Goal: Complete application form: Complete application form

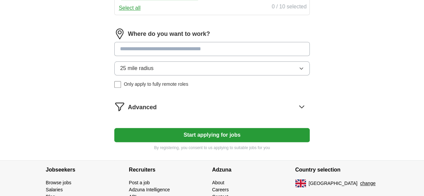
scroll to position [352, 0]
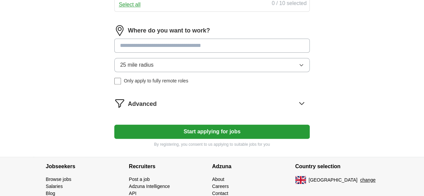
click at [180, 53] on input at bounding box center [211, 46] width 195 height 14
type input "*"
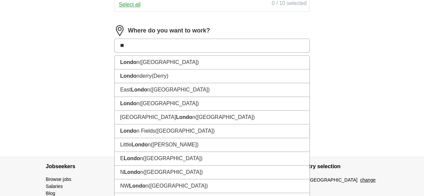
type input "*"
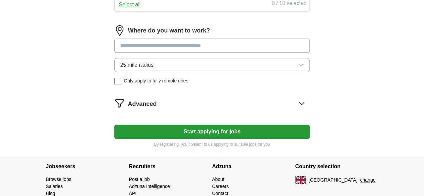
type input "*"
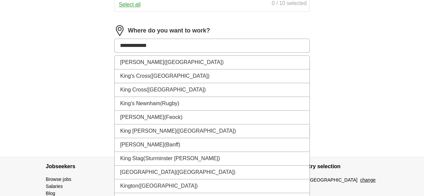
type input "**********"
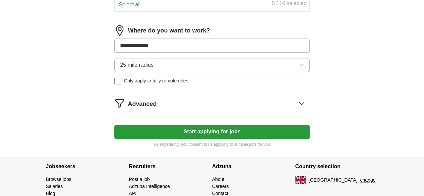
drag, startPoint x: 183, startPoint y: 76, endPoint x: 101, endPoint y: 69, distance: 82.4
type input "*"
type input "***"
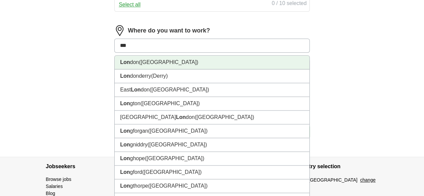
click at [130, 65] on strong "Lon" at bounding box center [125, 62] width 10 height 6
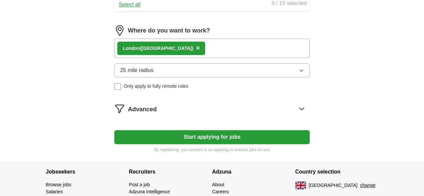
click at [188, 58] on div "Lon don ([GEOGRAPHIC_DATA]) ×" at bounding box center [211, 48] width 195 height 19
click at [199, 58] on div "Lon don ([GEOGRAPHIC_DATA]) ×" at bounding box center [211, 48] width 195 height 19
click at [196, 52] on span "×" at bounding box center [198, 47] width 4 height 7
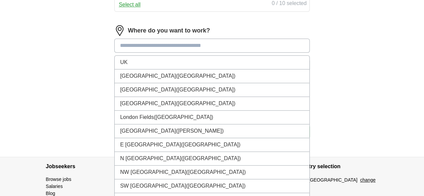
click at [176, 53] on input at bounding box center [211, 46] width 195 height 14
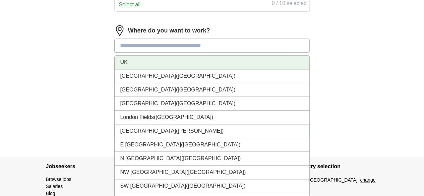
click at [150, 69] on li "UK" at bounding box center [212, 63] width 194 height 14
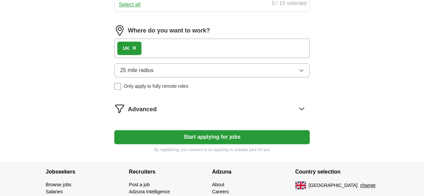
click at [189, 77] on button "25 mile radius" at bounding box center [211, 70] width 195 height 14
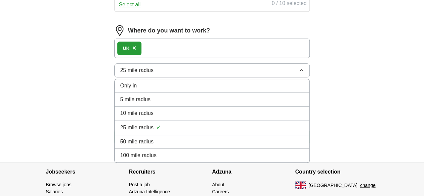
click at [186, 160] on div "100 mile radius" at bounding box center [212, 155] width 184 height 8
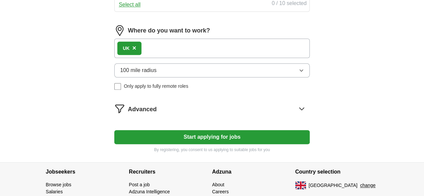
click at [227, 144] on button "Start applying for jobs" at bounding box center [211, 137] width 195 height 14
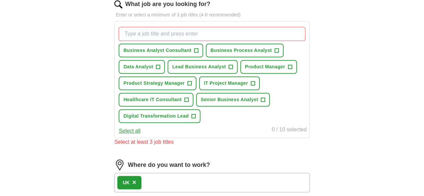
scroll to position [226, 0]
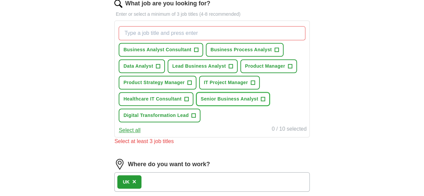
click at [261, 102] on span "+" at bounding box center [263, 99] width 4 height 5
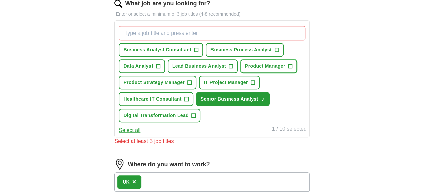
click at [288, 69] on span "+" at bounding box center [290, 66] width 4 height 5
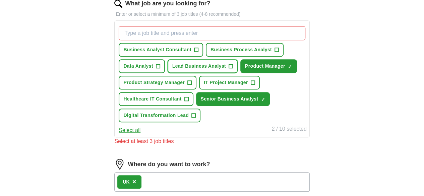
click at [229, 69] on span "+" at bounding box center [231, 66] width 4 height 5
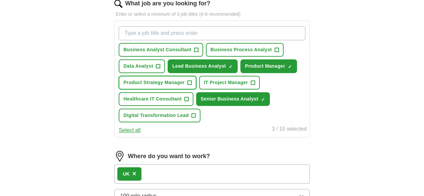
click at [191, 85] on span "+" at bounding box center [189, 82] width 4 height 5
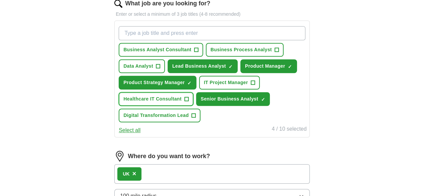
click at [188, 102] on span "+" at bounding box center [186, 99] width 4 height 5
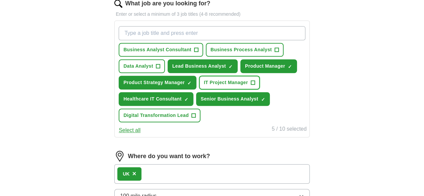
click at [255, 85] on span "+" at bounding box center [253, 82] width 4 height 5
click at [195, 118] on span "+" at bounding box center [193, 115] width 4 height 5
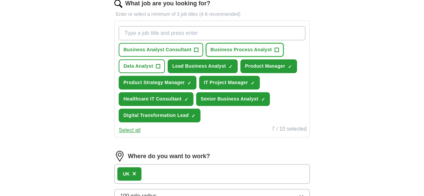
click at [210, 57] on button "Business Process Analyst +" at bounding box center [245, 50] width 78 height 14
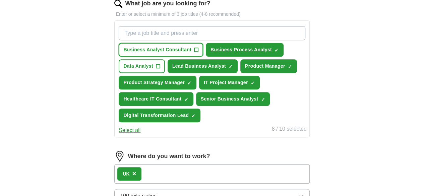
click at [203, 50] on button "Business Analyst Consultant +" at bounding box center [161, 50] width 84 height 14
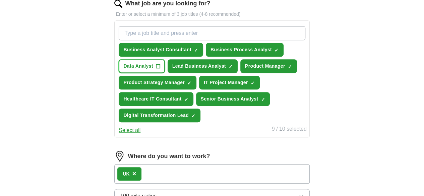
click at [160, 65] on span "+" at bounding box center [158, 66] width 4 height 5
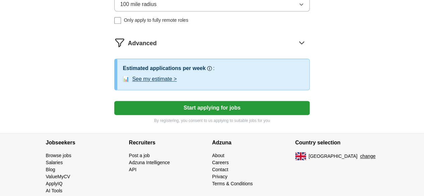
scroll to position [437, 0]
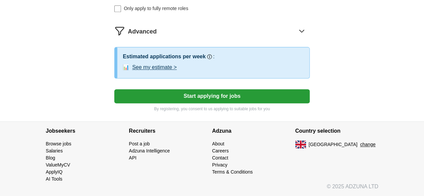
click at [225, 103] on button "Start applying for jobs" at bounding box center [211, 96] width 195 height 14
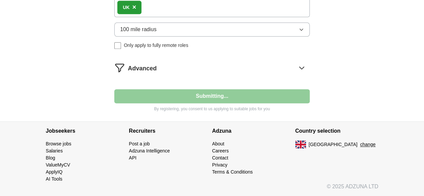
scroll to position [424, 0]
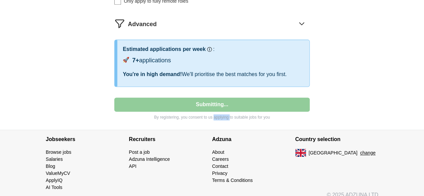
select select "**"
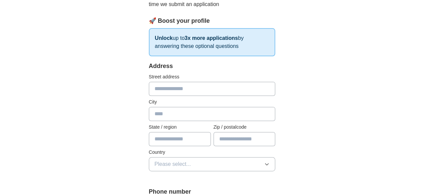
scroll to position [91, 0]
click at [183, 93] on input "text" at bounding box center [212, 89] width 127 height 14
type input "*"
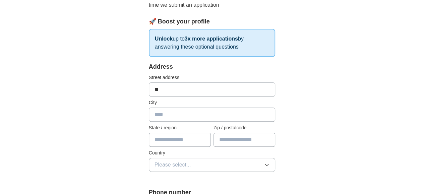
type input "*"
type input "**********"
click at [153, 112] on input "text" at bounding box center [212, 115] width 127 height 14
type input "**********"
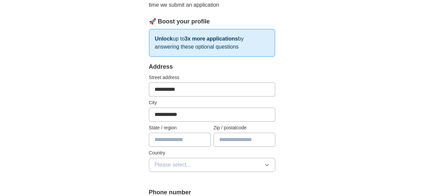
click at [152, 139] on input "text" at bounding box center [180, 140] width 62 height 14
type input "*"
type input "******"
click at [225, 145] on input "text" at bounding box center [244, 140] width 62 height 14
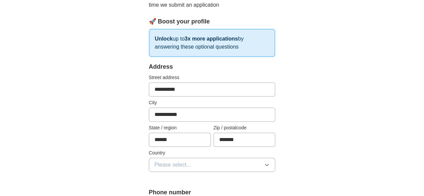
type input "*******"
click at [165, 166] on span "Please select..." at bounding box center [172, 165] width 37 height 8
click at [163, 176] on span "[GEOGRAPHIC_DATA]" at bounding box center [182, 180] width 56 height 8
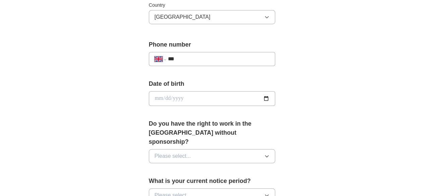
scroll to position [248, 0]
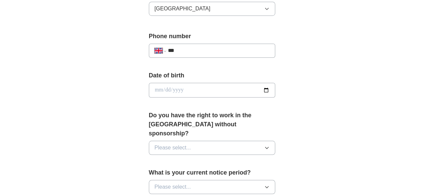
click at [185, 47] on input "***" at bounding box center [219, 51] width 102 height 8
type input "**********"
click at [56, 106] on div "**********" at bounding box center [212, 86] width 343 height 627
click at [149, 90] on input "date" at bounding box center [212, 90] width 127 height 15
type input "**********"
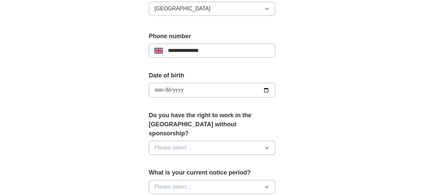
type input "**********"
click at [55, 117] on div "**********" at bounding box center [212, 86] width 343 height 627
click at [193, 141] on button "Please select..." at bounding box center [212, 148] width 127 height 14
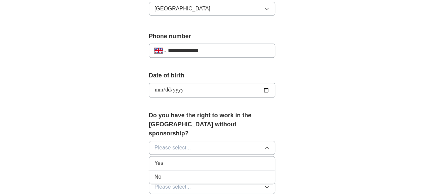
click at [177, 159] on div "Yes" at bounding box center [211, 163] width 115 height 8
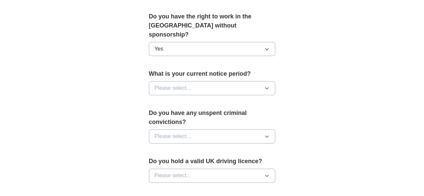
scroll to position [344, 0]
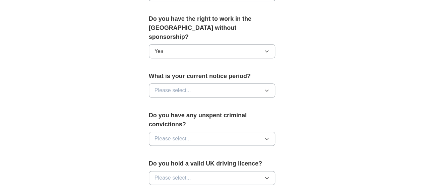
click at [160, 44] on button "Yes" at bounding box center [212, 51] width 127 height 14
click at [154, 77] on div "No" at bounding box center [211, 81] width 115 height 8
click at [166, 86] on span "Please select..." at bounding box center [172, 90] width 37 height 8
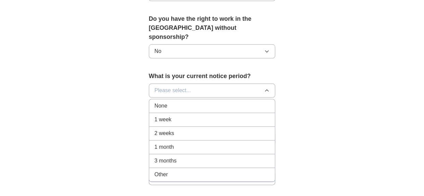
click at [155, 143] on span "1 month" at bounding box center [163, 147] width 19 height 8
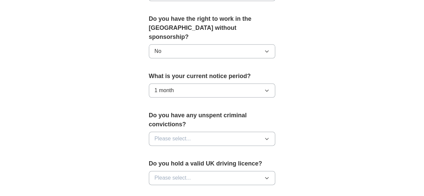
click at [231, 132] on button "Please select..." at bounding box center [212, 139] width 127 height 14
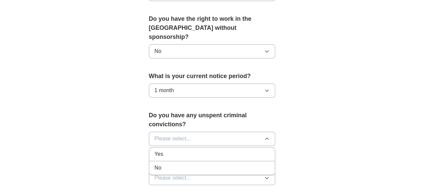
click at [201, 161] on li "No" at bounding box center [212, 168] width 126 height 14
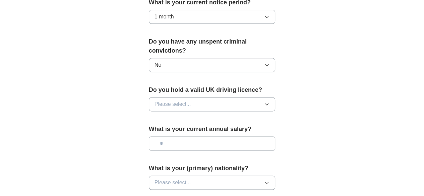
scroll to position [420, 0]
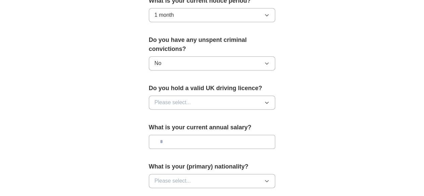
click at [154, 99] on span "Please select..." at bounding box center [172, 103] width 37 height 8
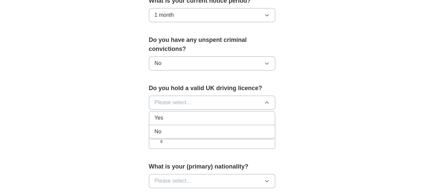
click at [149, 111] on li "Yes" at bounding box center [212, 118] width 126 height 14
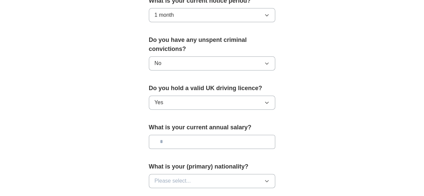
click at [180, 135] on input "text" at bounding box center [212, 142] width 127 height 14
type input "*******"
click at [219, 174] on button "Please select..." at bounding box center [212, 181] width 127 height 14
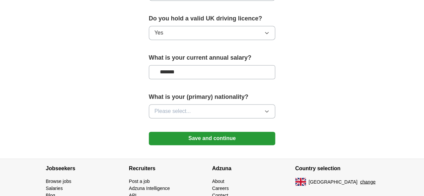
scroll to position [494, 0]
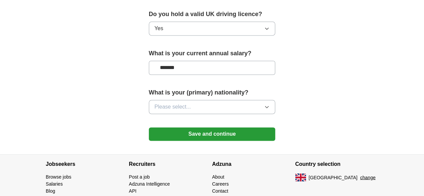
click at [216, 100] on button "Please select..." at bounding box center [212, 107] width 127 height 14
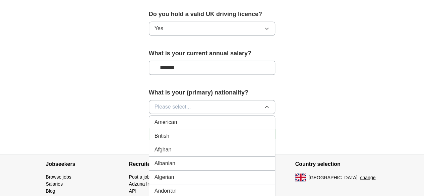
click at [180, 100] on button "Please select..." at bounding box center [212, 107] width 127 height 14
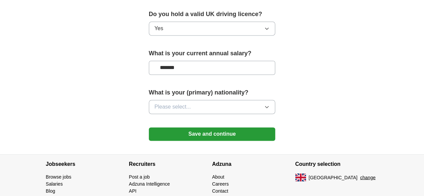
drag, startPoint x: 180, startPoint y: 85, endPoint x: 81, endPoint y: 86, distance: 98.5
click at [274, 100] on button "Please select..." at bounding box center [212, 107] width 127 height 14
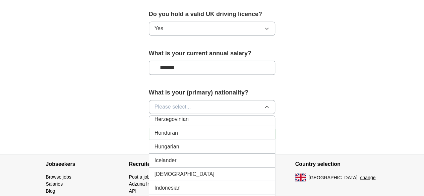
scroll to position [1052, 0]
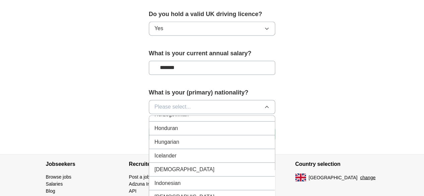
click at [150, 163] on li "[DEMOGRAPHIC_DATA]" at bounding box center [212, 170] width 126 height 14
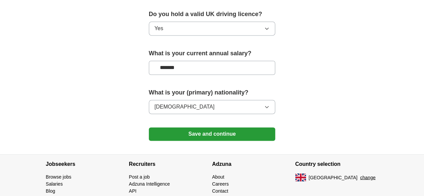
click at [219, 127] on button "Save and continue" at bounding box center [212, 133] width 127 height 13
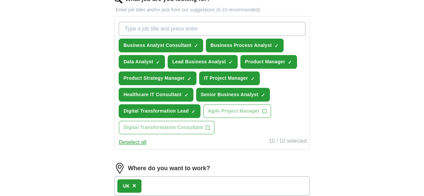
scroll to position [228, 0]
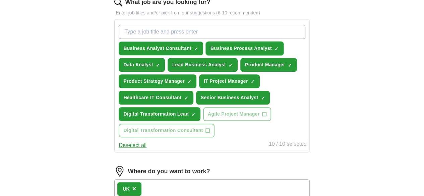
click at [0, 0] on span "×" at bounding box center [0, 0] width 0 height 0
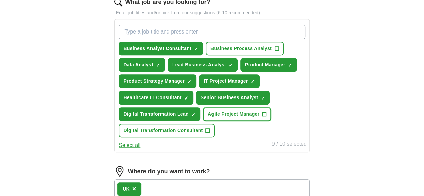
drag, startPoint x: 198, startPoint y: 164, endPoint x: 192, endPoint y: 167, distance: 6.3
click at [203, 121] on button "Agile Project Manager +" at bounding box center [237, 114] width 68 height 14
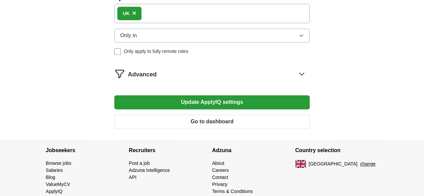
scroll to position [407, 0]
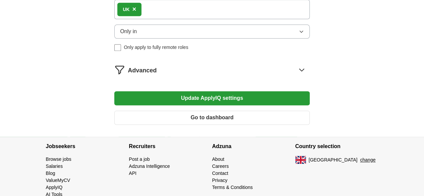
click at [235, 105] on button "Update ApplyIQ settings" at bounding box center [211, 98] width 195 height 14
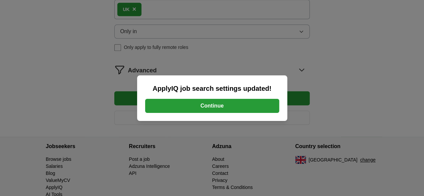
click at [232, 104] on button "Continue" at bounding box center [212, 106] width 134 height 14
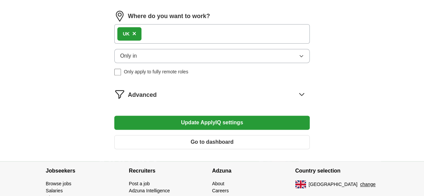
scroll to position [382, 0]
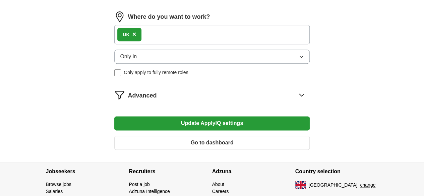
click at [193, 44] on div "UK ×" at bounding box center [211, 34] width 195 height 19
click at [179, 44] on div "UK ×" at bounding box center [211, 34] width 195 height 19
click at [178, 44] on div "UK ×" at bounding box center [211, 34] width 195 height 19
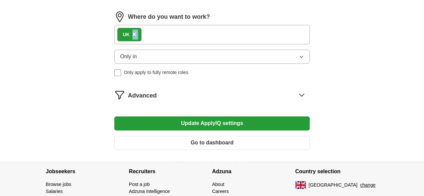
click at [178, 44] on div "UK ×" at bounding box center [211, 34] width 195 height 19
click at [182, 64] on button "Only in" at bounding box center [211, 57] width 195 height 14
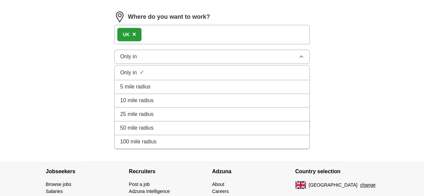
click at [156, 146] on span "100 mile radius" at bounding box center [138, 142] width 37 height 8
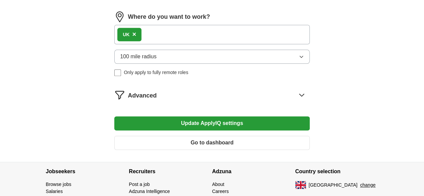
click at [178, 44] on div "UK ×" at bounding box center [211, 34] width 195 height 19
click at [176, 44] on div "UK ×" at bounding box center [211, 34] width 195 height 19
click at [195, 130] on button "Update ApplyIQ settings" at bounding box center [211, 123] width 195 height 14
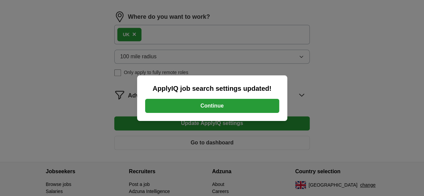
click at [216, 104] on button "Continue" at bounding box center [212, 106] width 134 height 14
